Goal: Use online tool/utility: Use online tool/utility

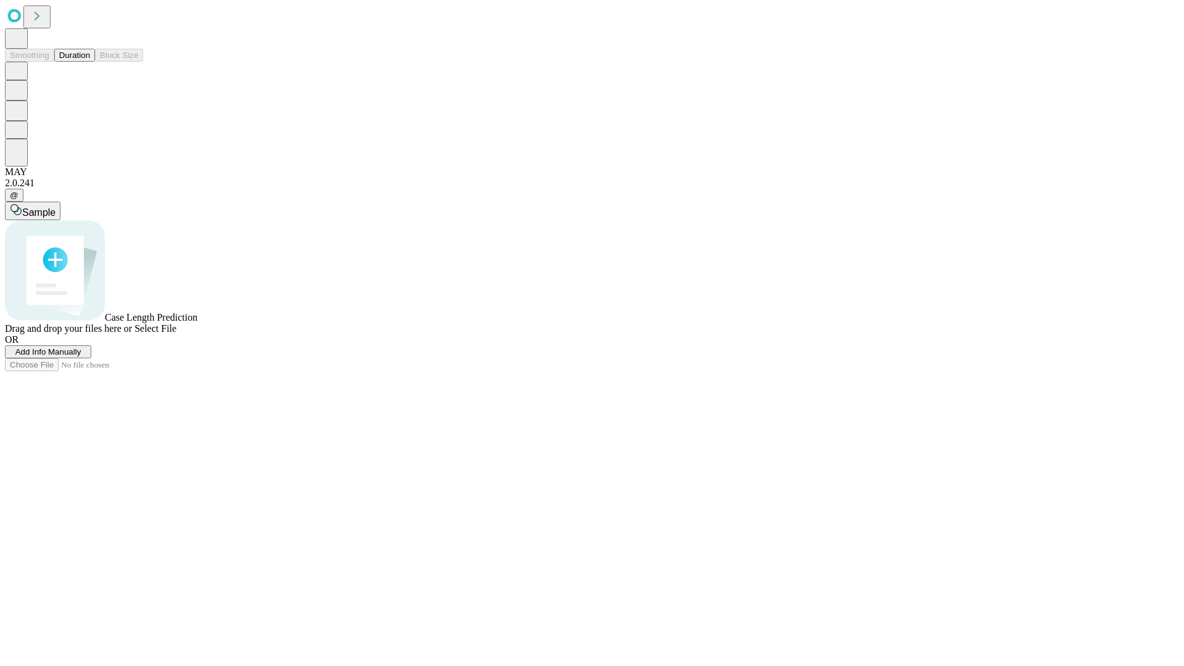
click at [81, 356] on span "Add Info Manually" at bounding box center [48, 351] width 66 height 9
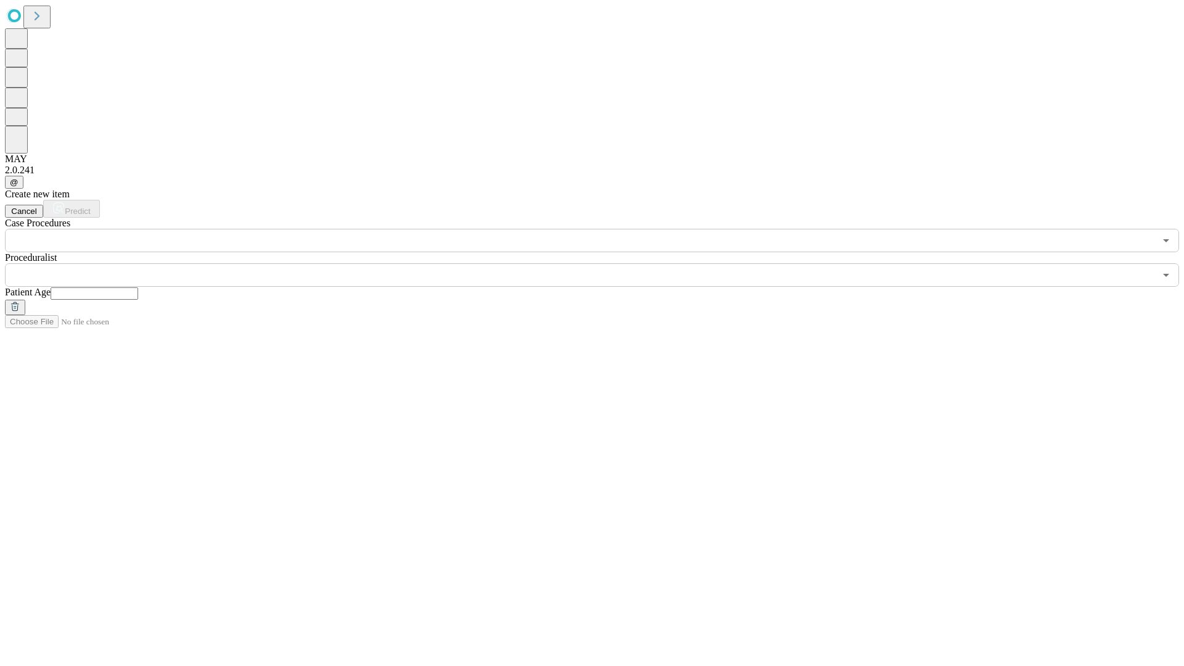
click at [138, 287] on input "text" at bounding box center [95, 293] width 88 height 12
type input "**"
click at [600, 263] on input "text" at bounding box center [580, 274] width 1150 height 23
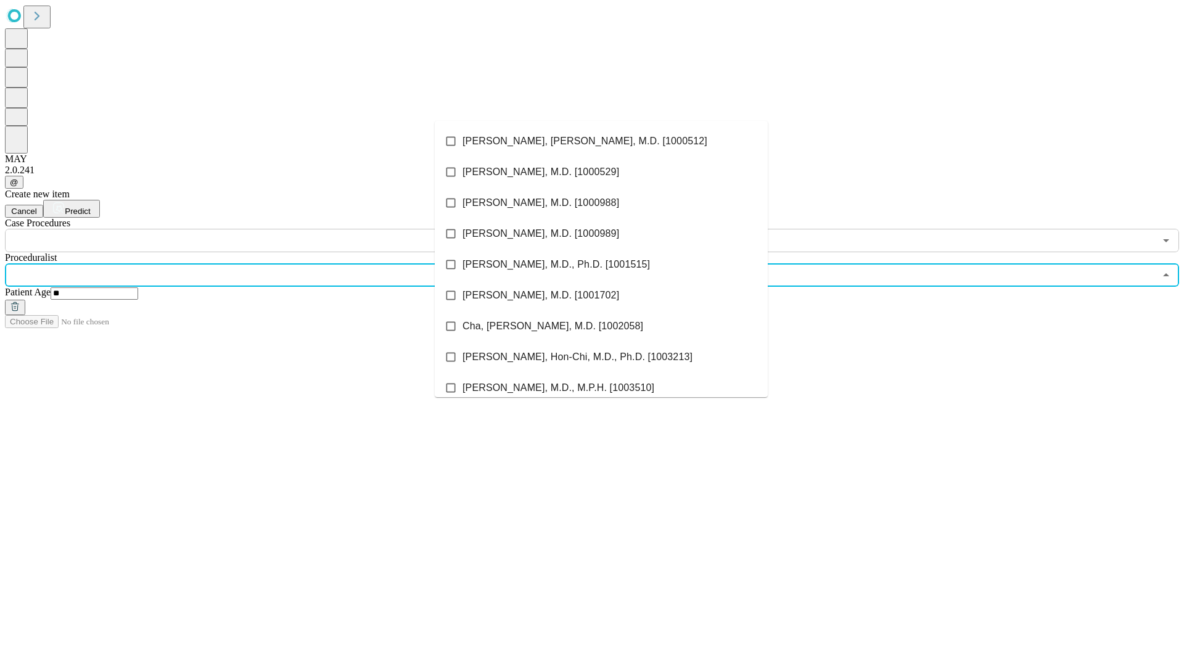
click at [601, 141] on li "[PERSON_NAME], [PERSON_NAME], M.D. [1000512]" at bounding box center [601, 141] width 333 height 31
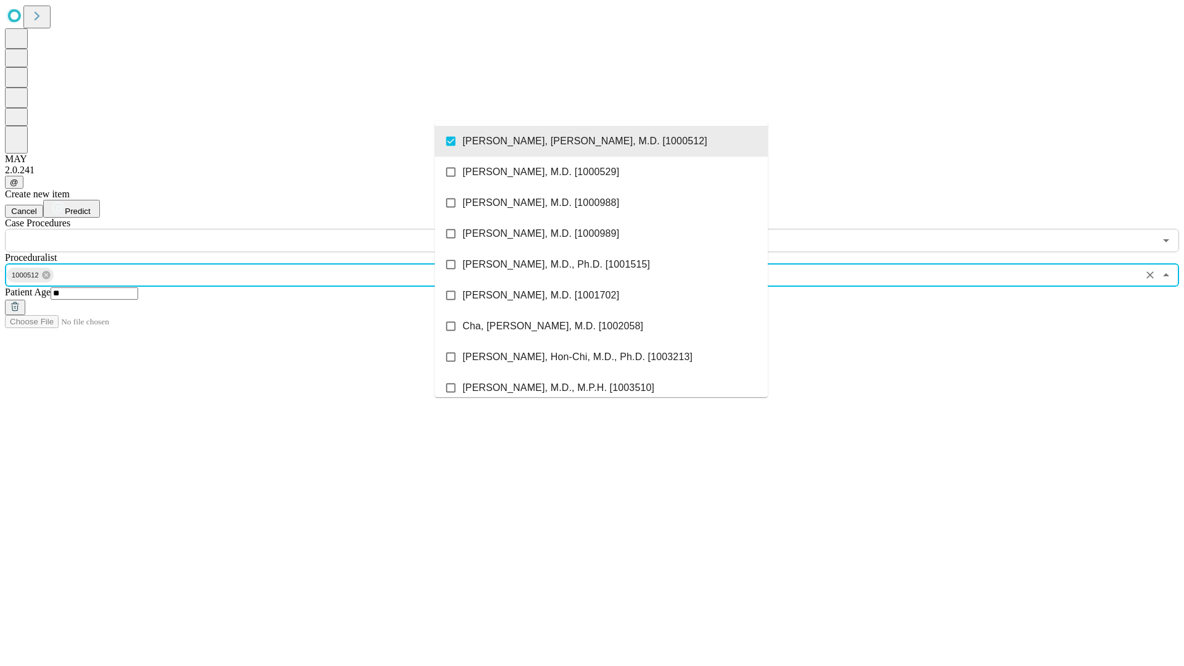
click at [259, 229] on input "text" at bounding box center [580, 240] width 1150 height 23
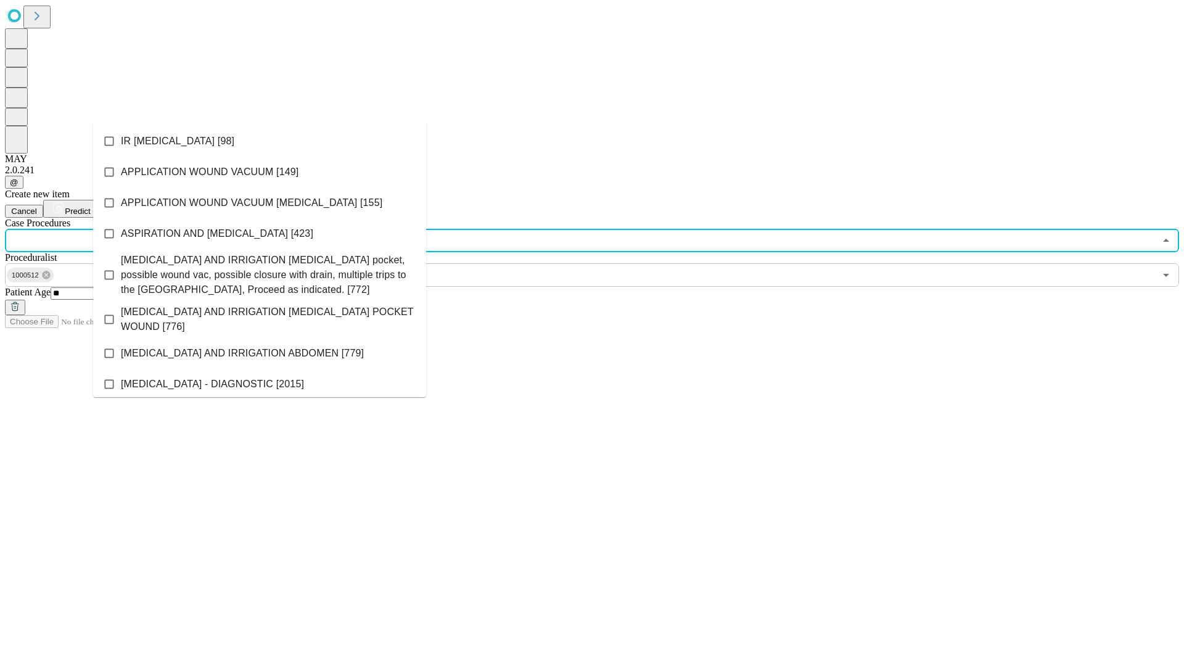
click at [260, 141] on li "IR [MEDICAL_DATA] [98]" at bounding box center [259, 141] width 333 height 31
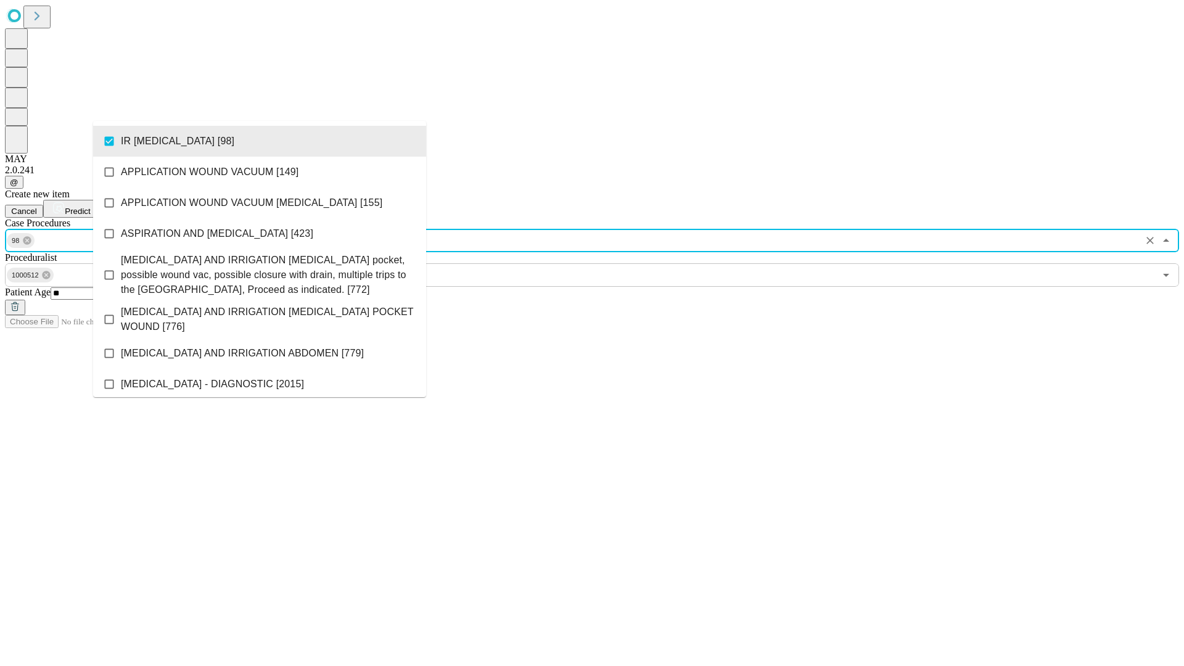
click at [90, 207] on span "Predict" at bounding box center [77, 211] width 25 height 9
